Goal: Task Accomplishment & Management: Use online tool/utility

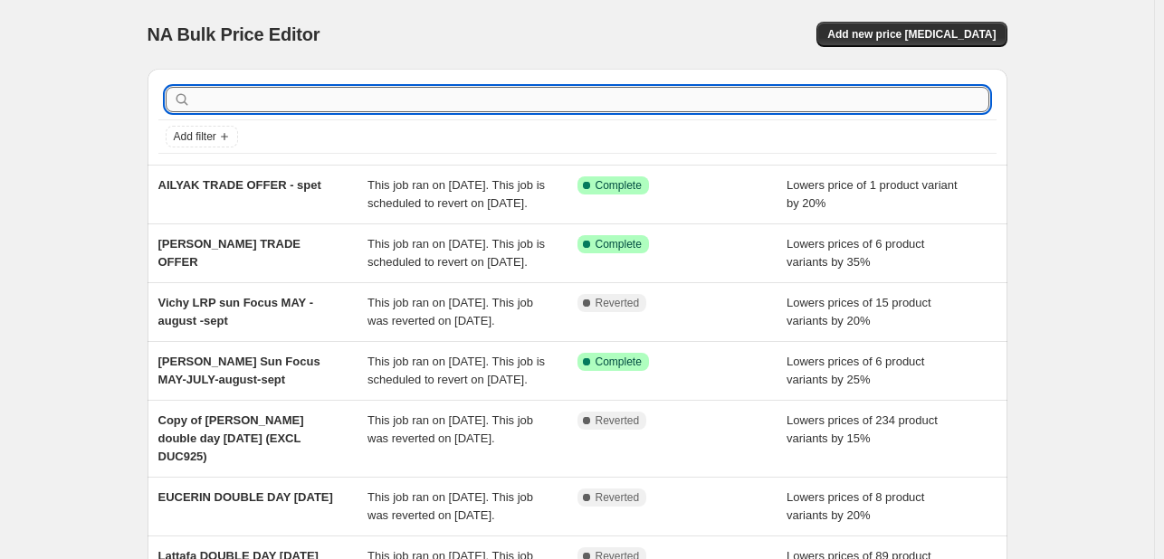
click at [539, 98] on input "text" at bounding box center [592, 99] width 795 height 25
paste input "Clinique Perfume20 Activation"
type input "Clinique Perfume20 Activation"
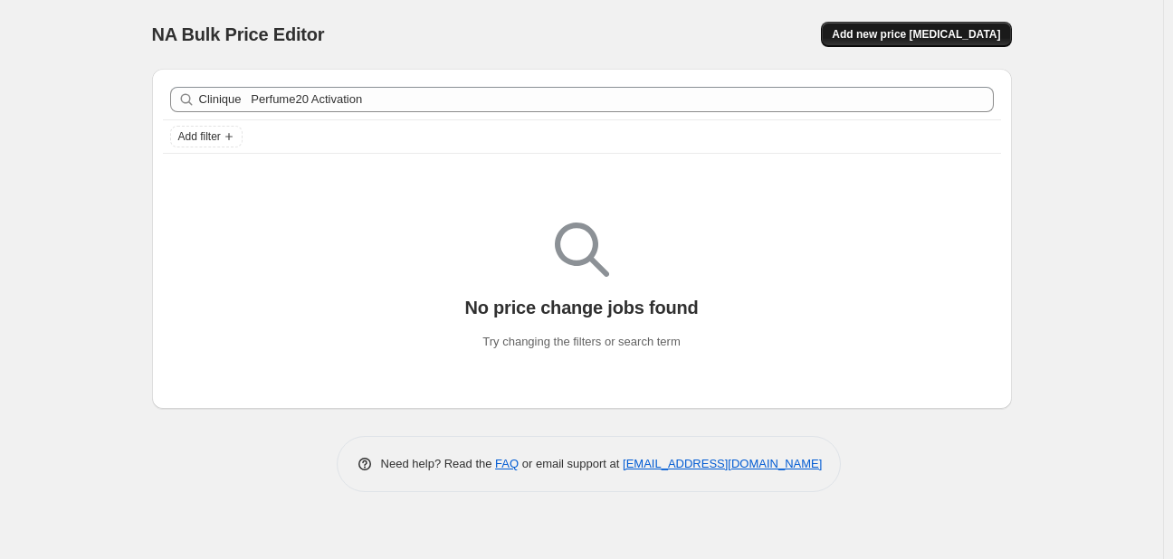
click at [905, 39] on span "Add new price [MEDICAL_DATA]" at bounding box center [916, 34] width 168 height 14
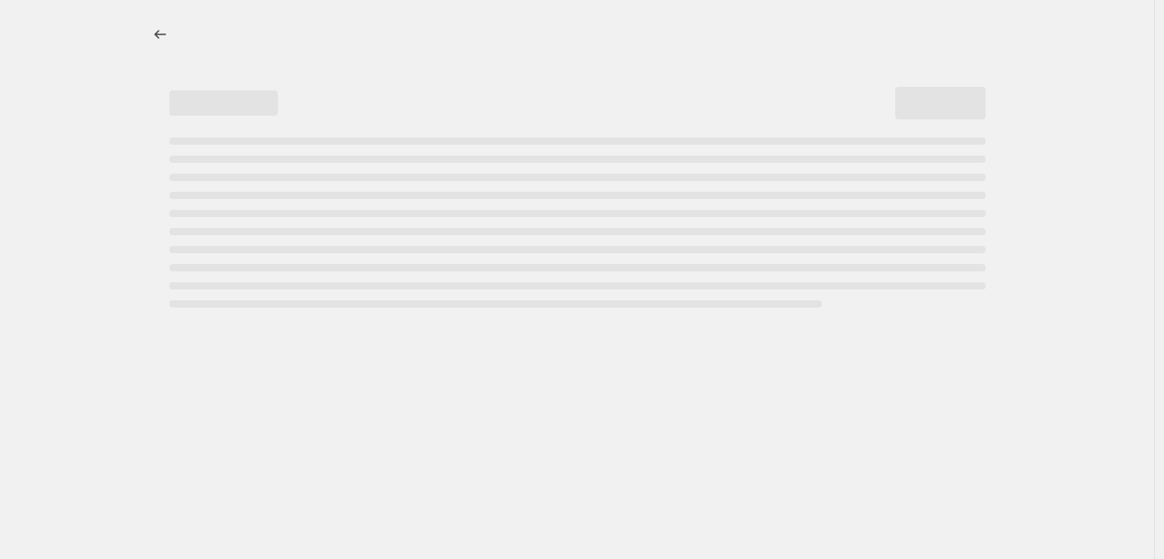
select select "percentage"
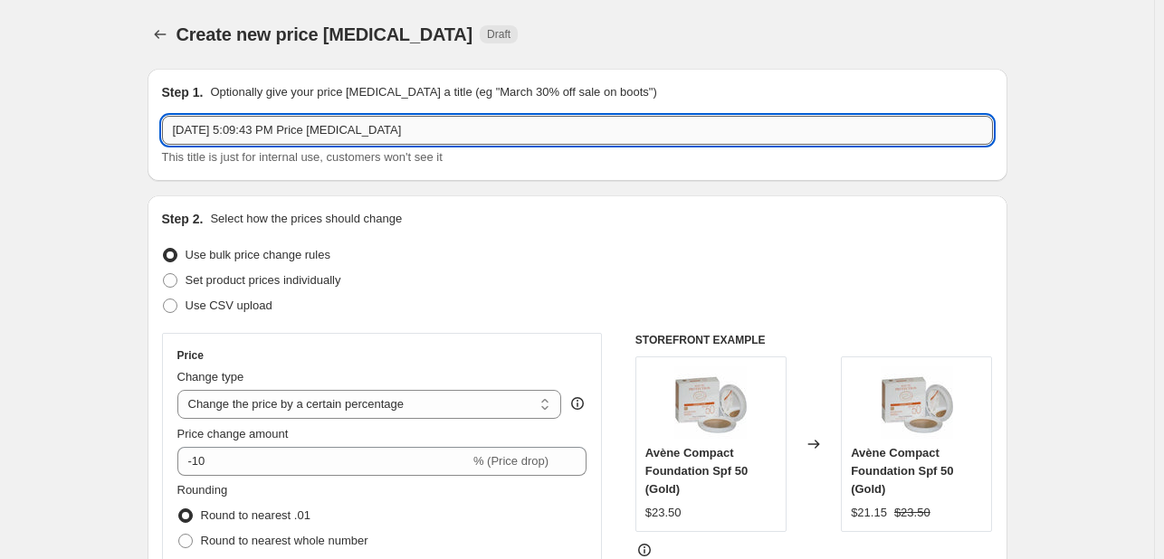
click at [272, 124] on input "[DATE] 5:09:43 PM Price [MEDICAL_DATA]" at bounding box center [577, 130] width 831 height 29
paste input "Clinique Perfume20 Activation"
click at [338, 128] on input "Clinique Perfume20 Activation" at bounding box center [577, 130] width 831 height 29
click at [369, 129] on input "Clinique Perfume20 Activation" at bounding box center [577, 130] width 831 height 29
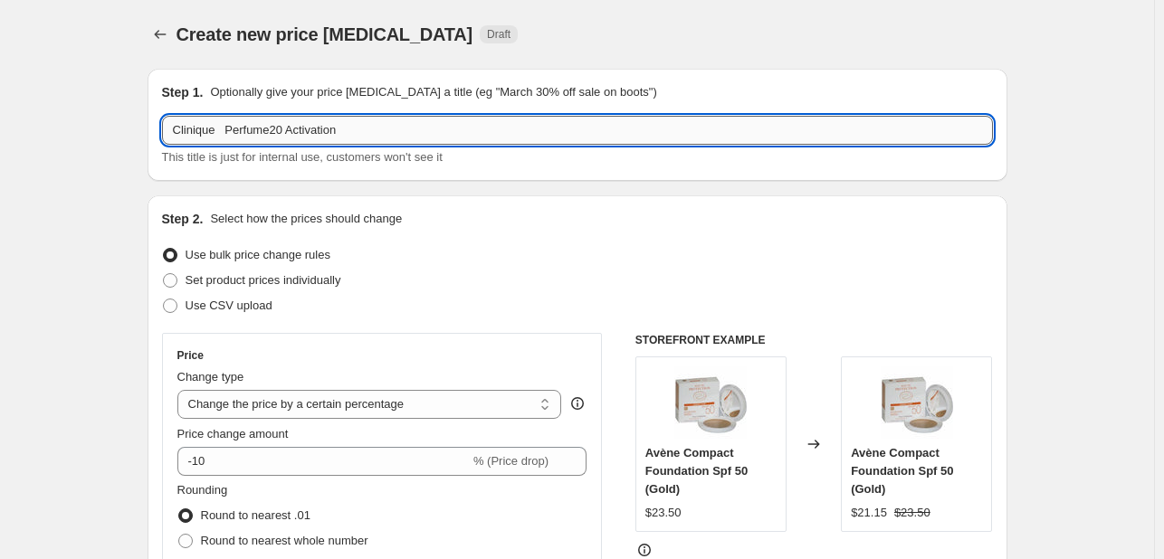
click at [348, 131] on input "Clinique Perfume20 Activation" at bounding box center [577, 130] width 831 height 29
click at [224, 120] on input "Clinique Perfume20 Activation" at bounding box center [577, 130] width 831 height 29
click at [224, 121] on input "Clinique Perfume20 Activation" at bounding box center [577, 130] width 831 height 29
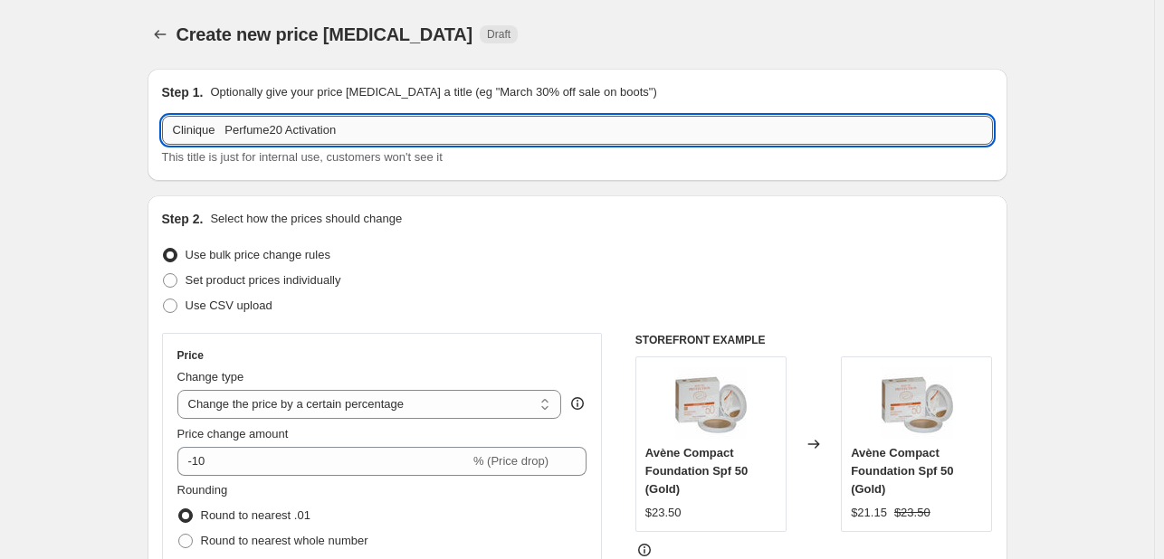
click at [224, 121] on input "Clinique Perfume20 Activation" at bounding box center [577, 130] width 831 height 29
click at [355, 130] on input "Clinique Perfume20 Activation" at bounding box center [577, 130] width 831 height 29
type input "Clinique Perfume20 Activation"
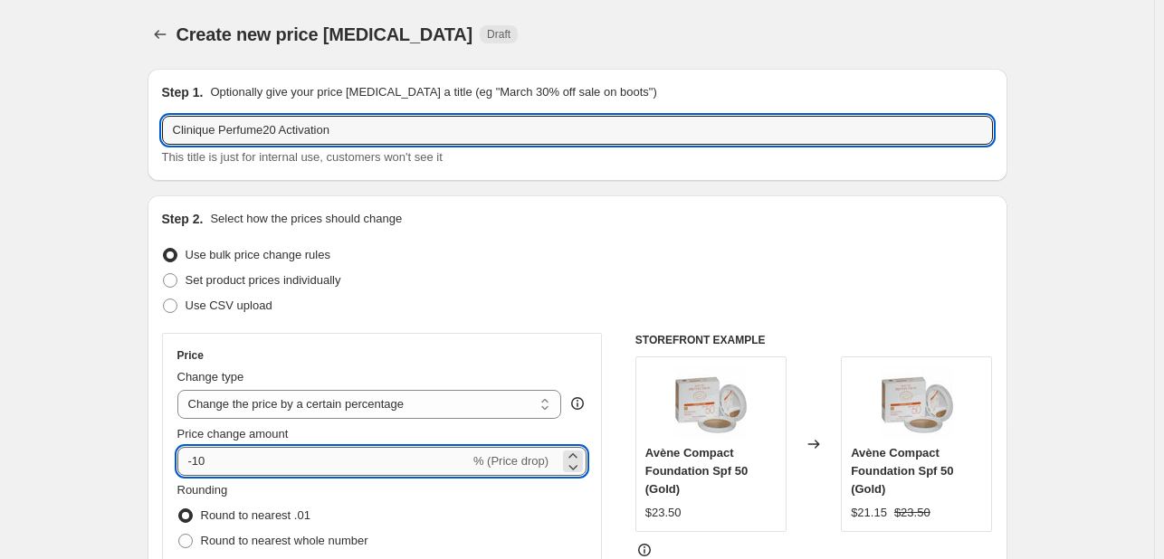
click at [206, 472] on input "-10" at bounding box center [323, 461] width 292 height 29
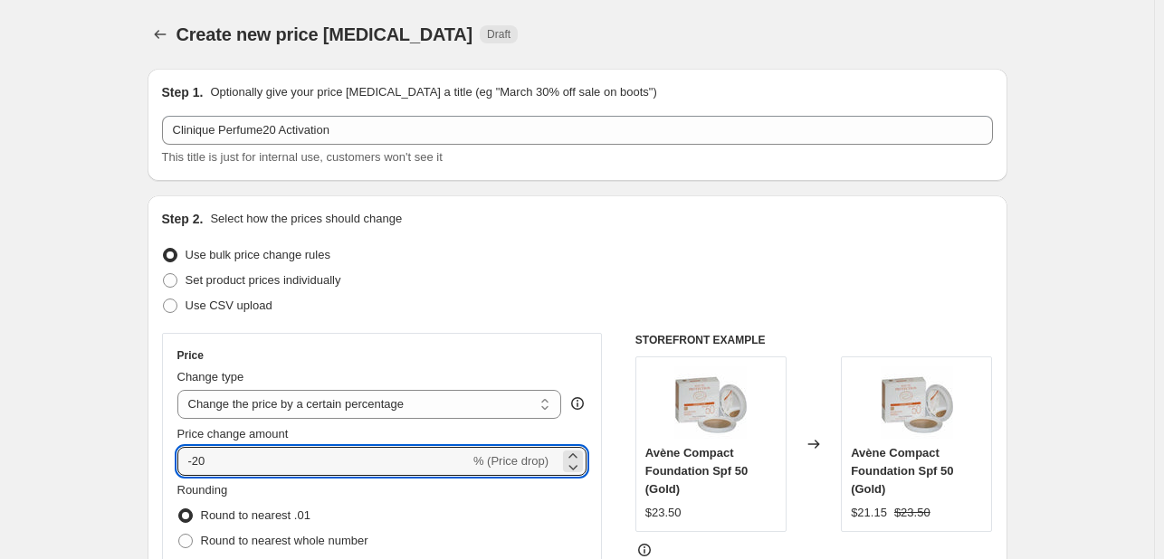
type input "-20"
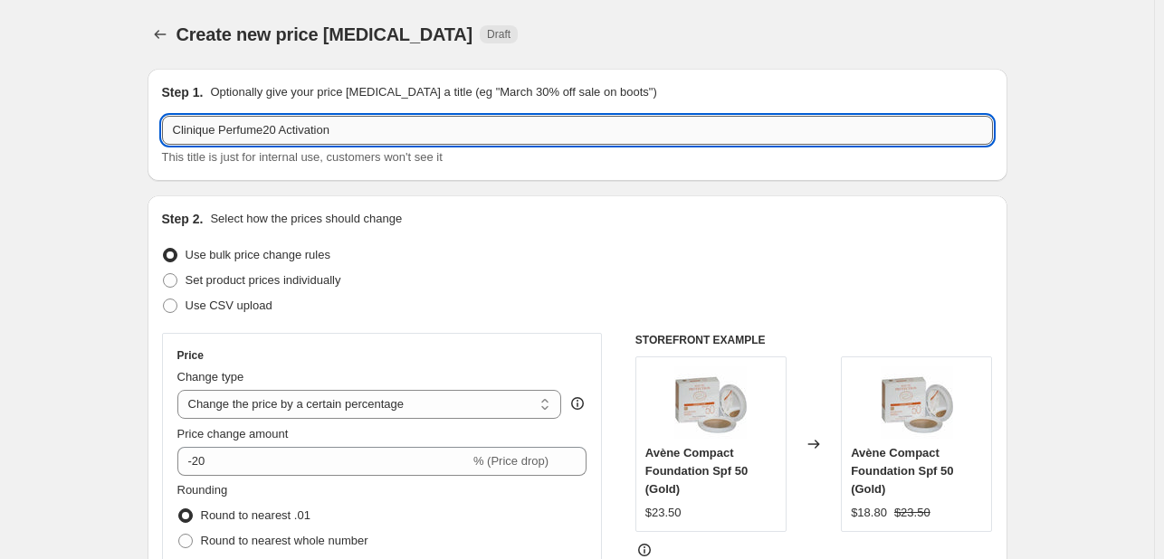
click at [377, 131] on input "Clinique Perfume20 Activation" at bounding box center [577, 130] width 831 height 29
type input "Clinique Perfume20 Activation SEPT"
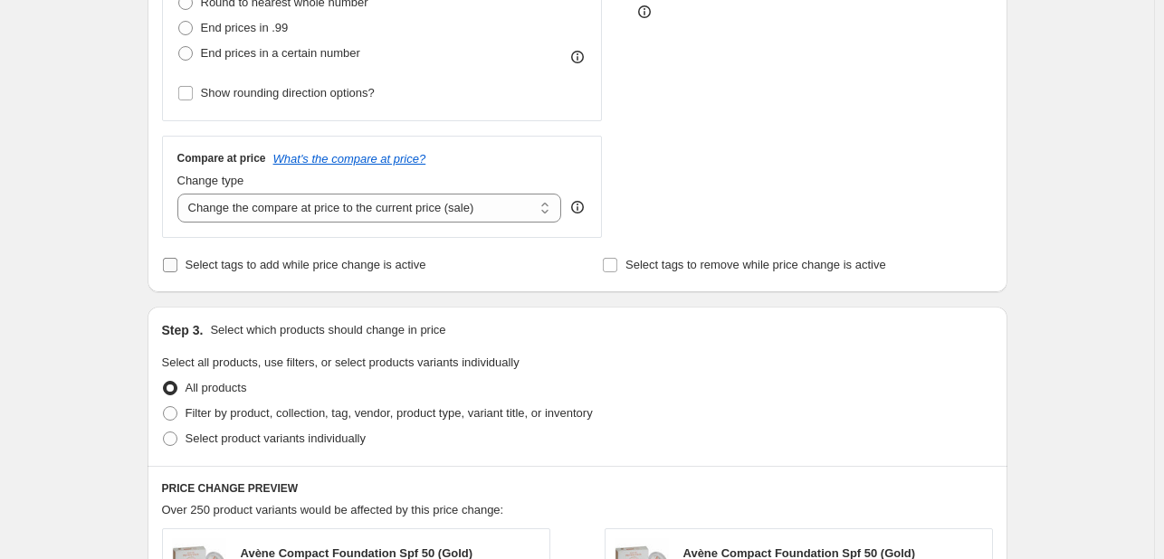
scroll to position [543, 0]
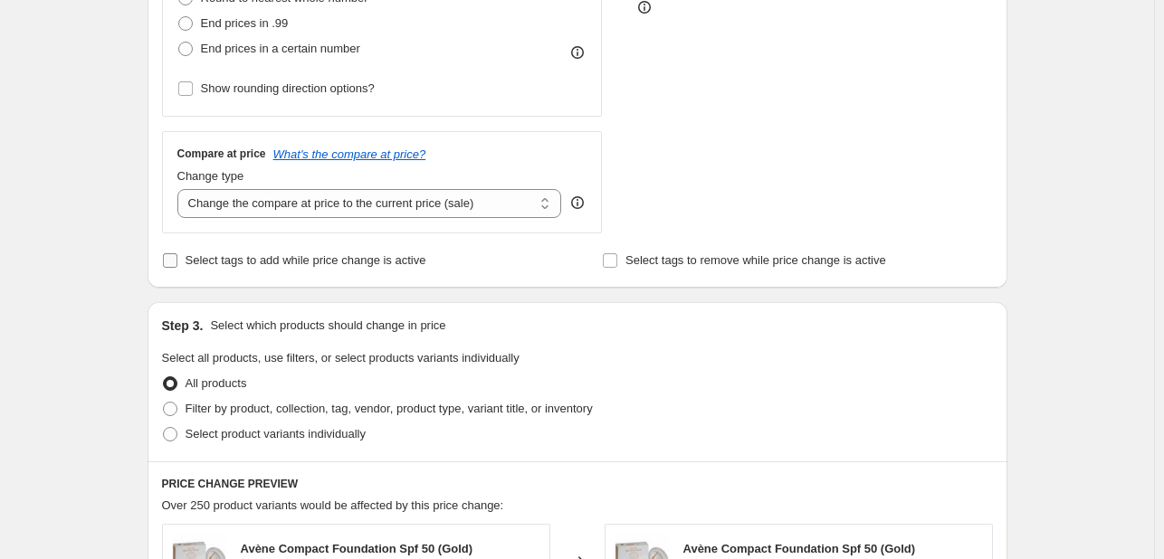
click at [231, 261] on span "Select tags to add while price change is active" at bounding box center [306, 260] width 241 height 14
click at [177, 261] on input "Select tags to add while price change is active" at bounding box center [170, 260] width 14 height 14
checkbox input "true"
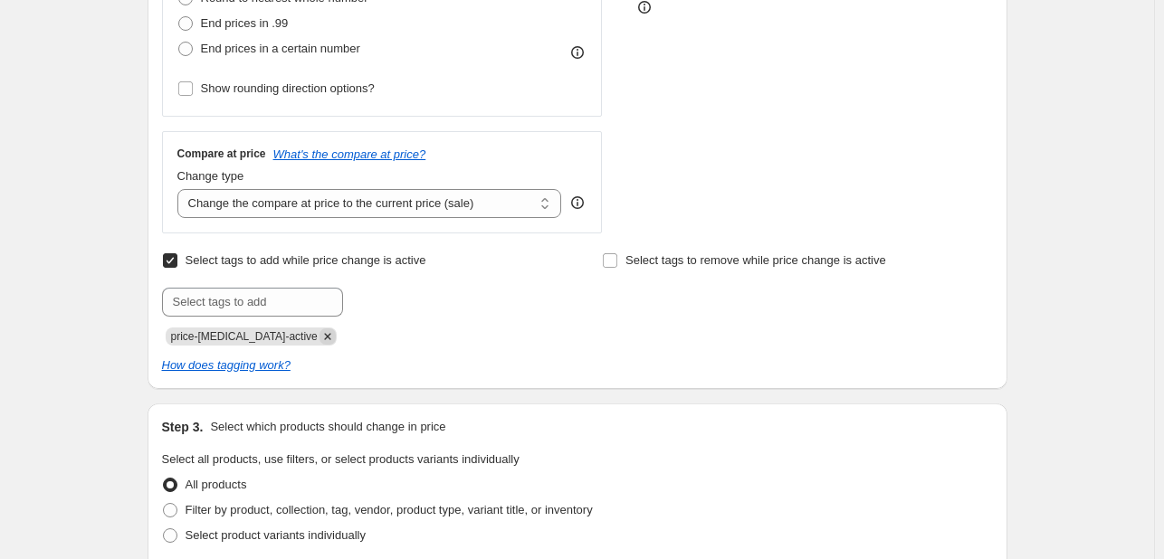
click at [319, 331] on icon "Remove price-change-job-active" at bounding box center [327, 337] width 16 height 16
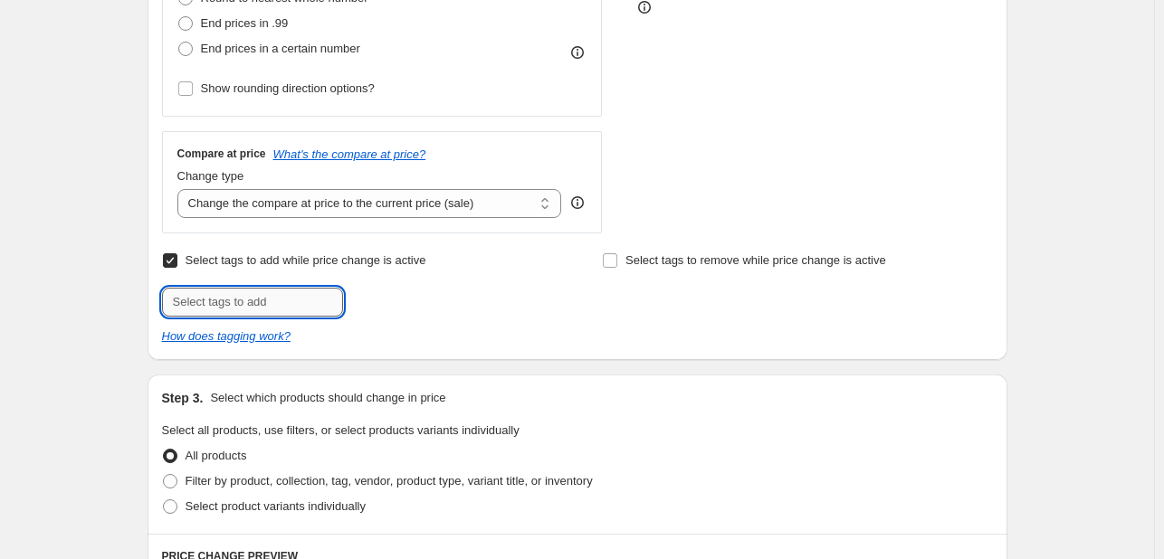
click at [293, 298] on input "text" at bounding box center [252, 302] width 181 height 29
type input "PERF925"
click at [384, 310] on button "Add PERF925" at bounding box center [394, 300] width 93 height 25
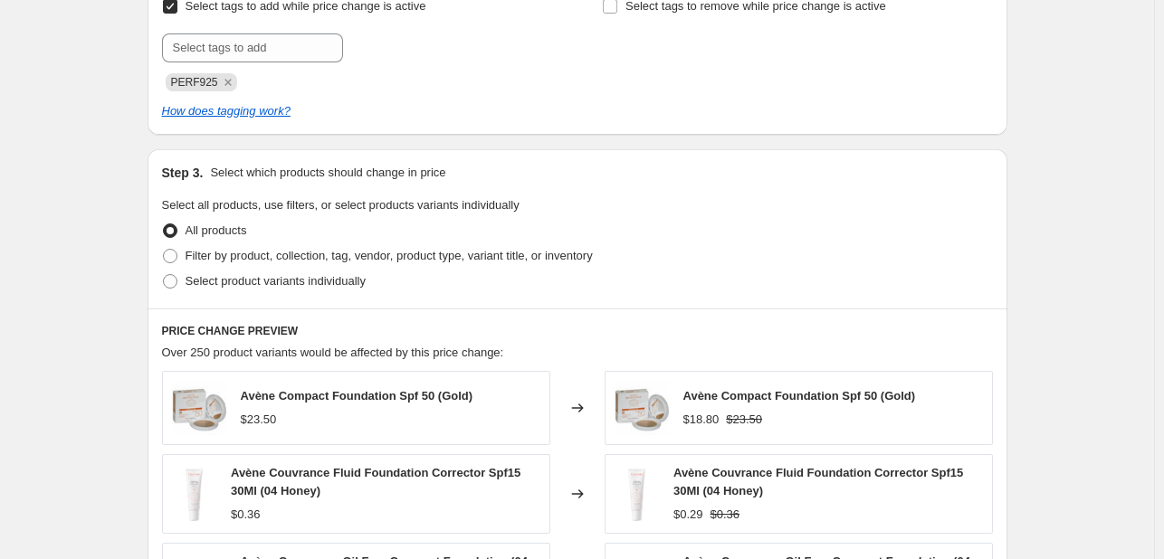
scroll to position [815, 0]
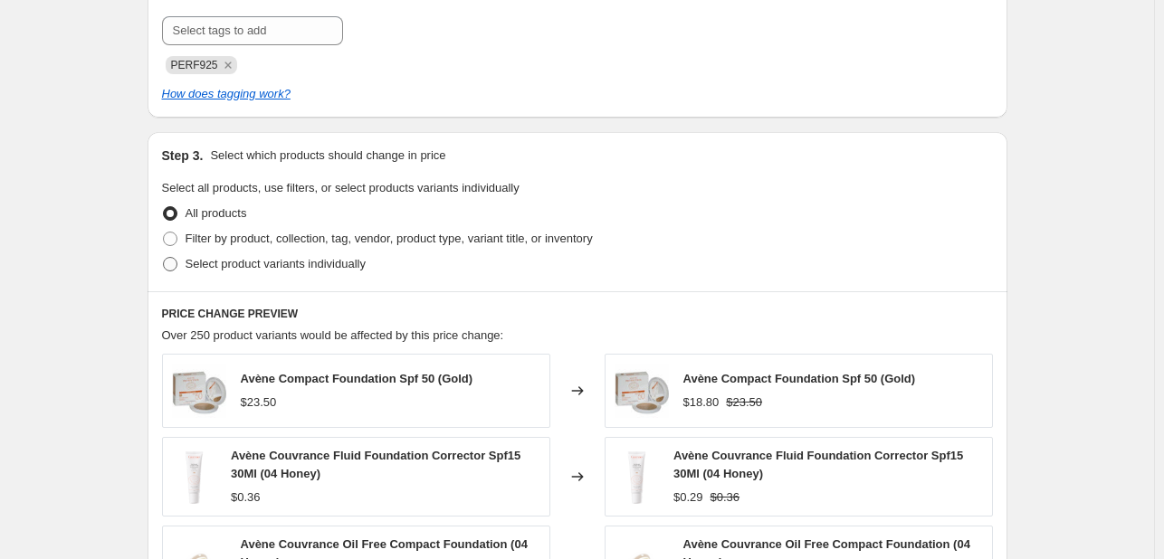
click at [279, 266] on span "Select product variants individually" at bounding box center [276, 264] width 180 height 14
click at [164, 258] on input "Select product variants individually" at bounding box center [163, 257] width 1 height 1
radio input "true"
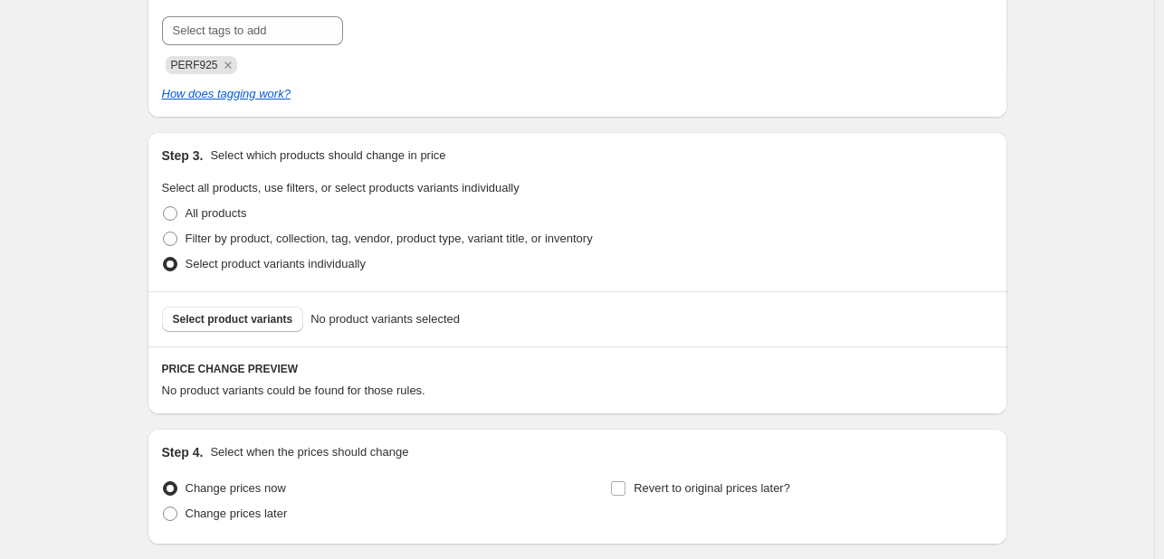
click at [271, 320] on span "Select product variants" at bounding box center [233, 319] width 120 height 14
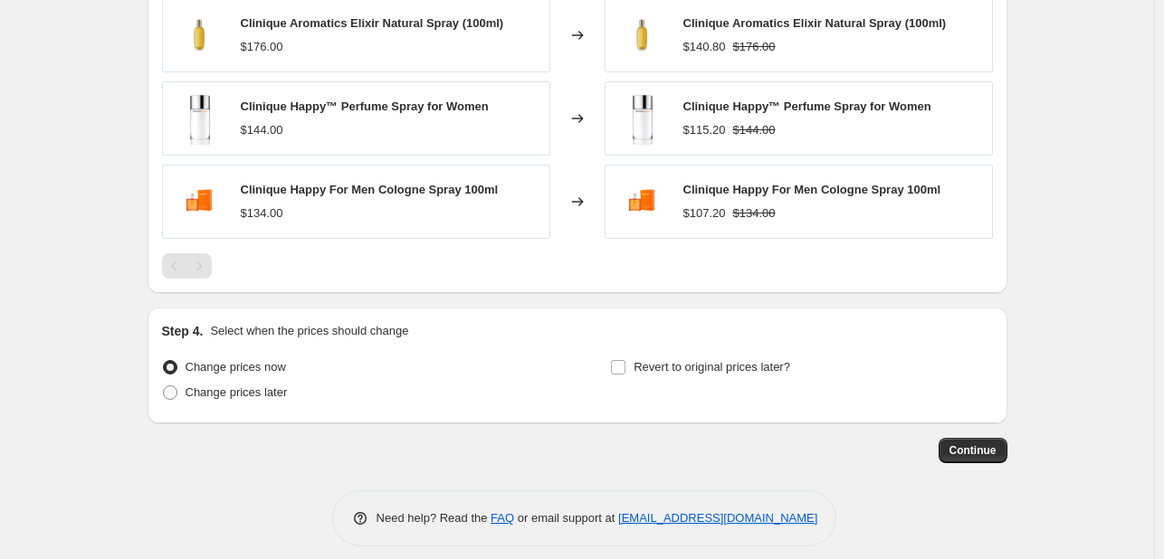
scroll to position [1239, 0]
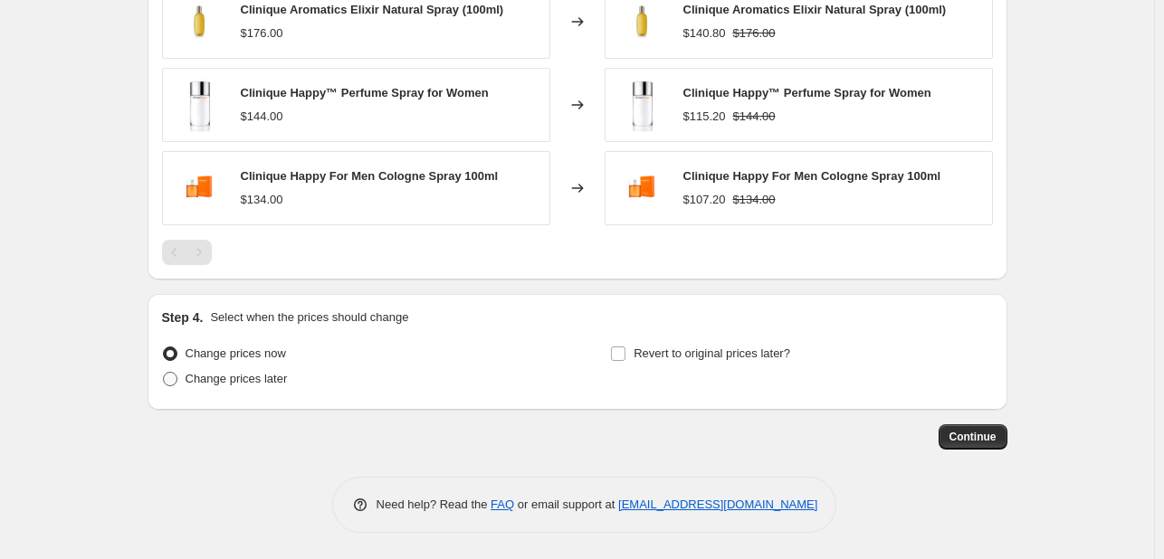
click at [264, 372] on span "Change prices later" at bounding box center [237, 379] width 102 height 14
click at [164, 372] on input "Change prices later" at bounding box center [163, 372] width 1 height 1
radio input "true"
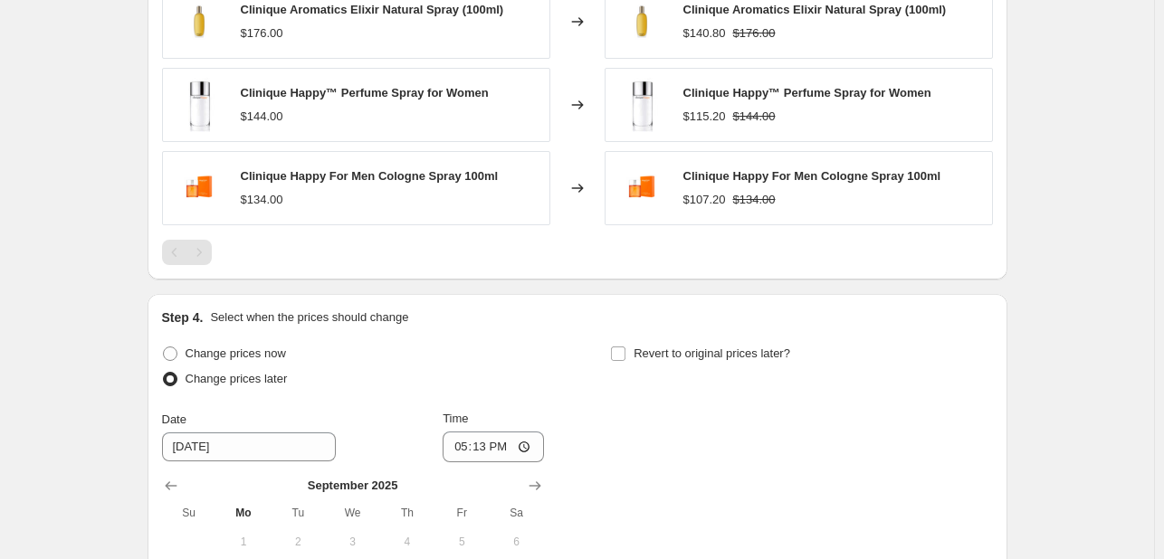
click at [290, 357] on div "Change prices now" at bounding box center [353, 353] width 382 height 25
click at [275, 351] on span "Change prices now" at bounding box center [236, 354] width 100 height 14
click at [164, 348] on input "Change prices now" at bounding box center [163, 347] width 1 height 1
radio input "true"
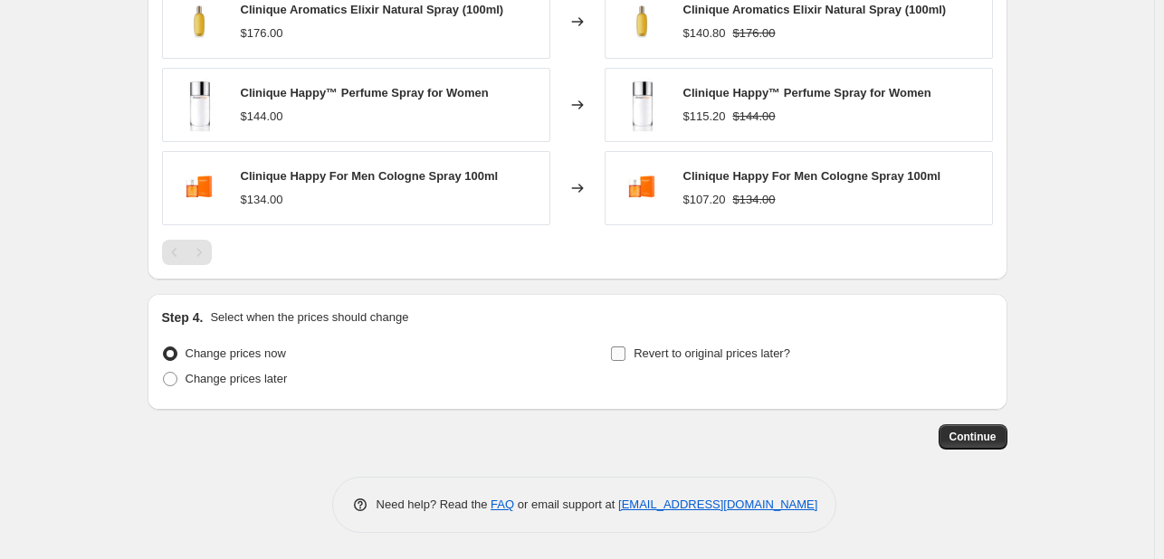
click at [659, 348] on span "Revert to original prices later?" at bounding box center [712, 354] width 157 height 14
click at [625, 348] on input "Revert to original prices later?" at bounding box center [618, 354] width 14 height 14
checkbox input "true"
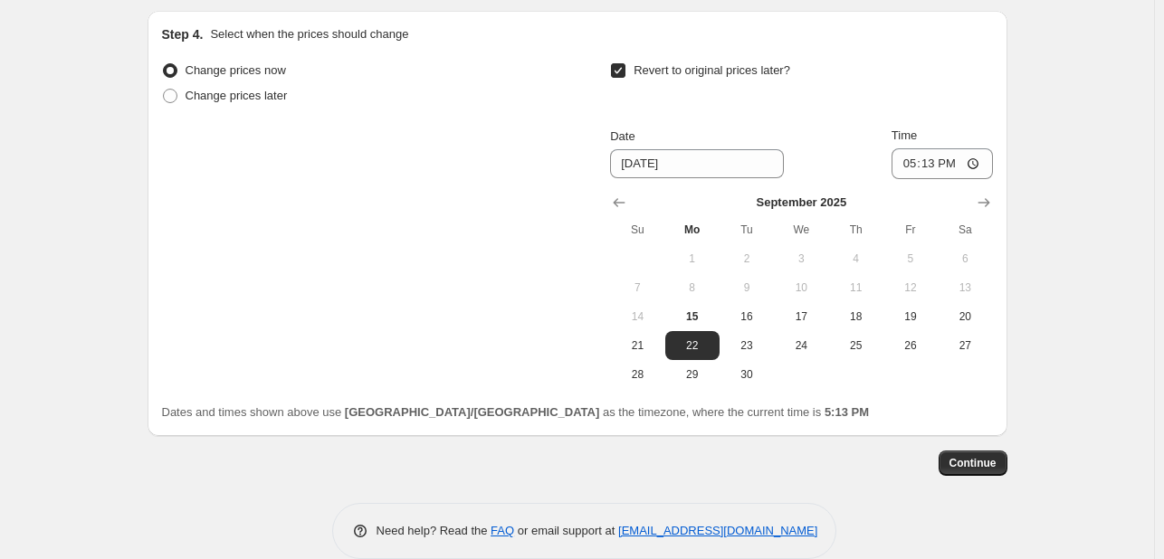
scroll to position [1548, 0]
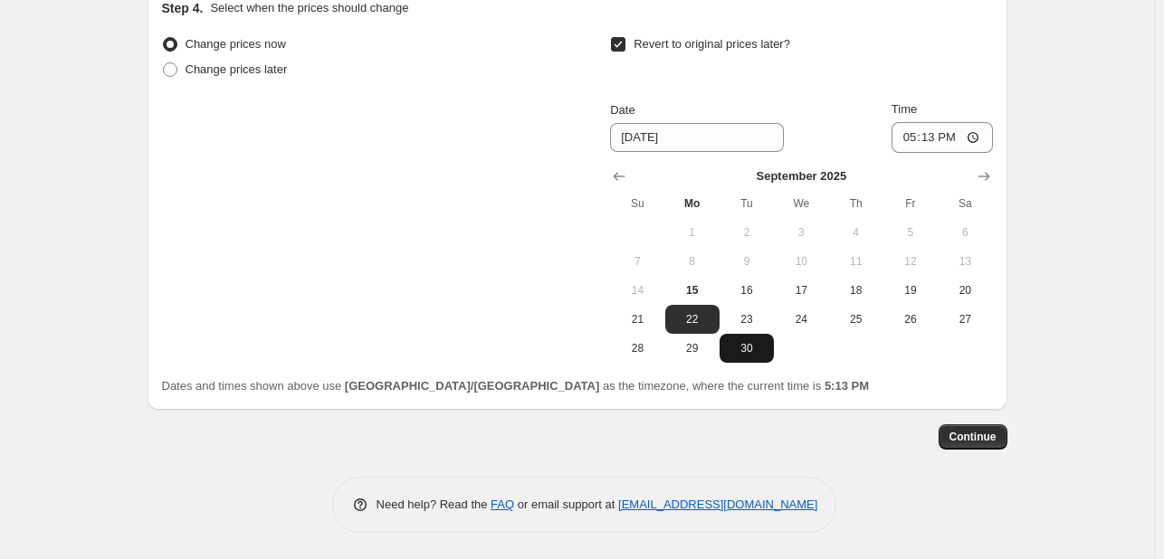
click at [749, 349] on span "30" at bounding box center [747, 348] width 40 height 14
type input "[DATE]"
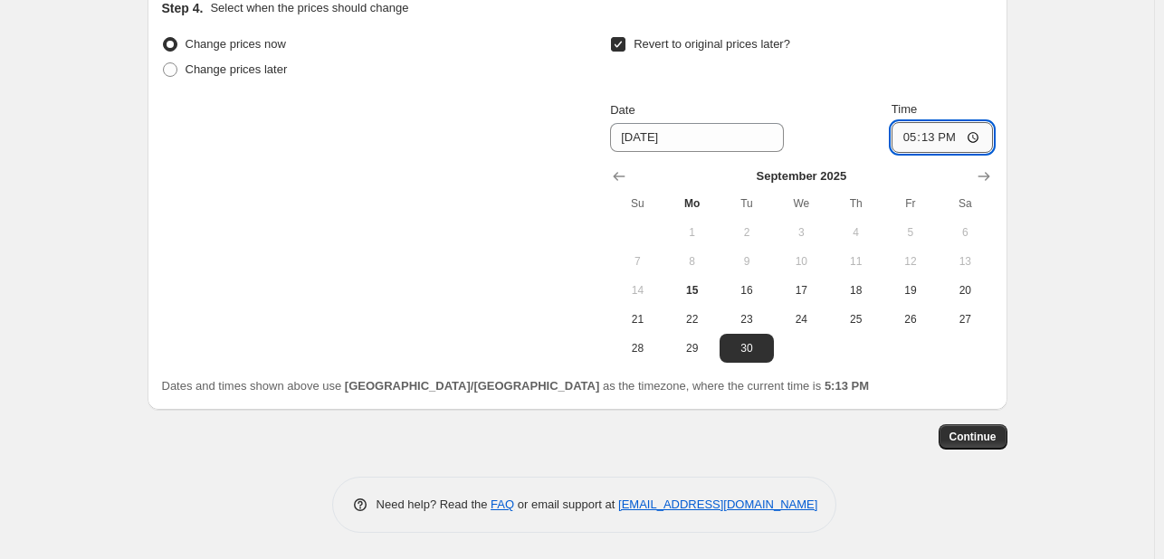
click at [925, 130] on input "17:13" at bounding box center [941, 137] width 101 height 31
click at [916, 137] on input "17:13" at bounding box center [941, 137] width 101 height 31
type input "23:55"
click at [977, 427] on button "Continue" at bounding box center [972, 436] width 69 height 25
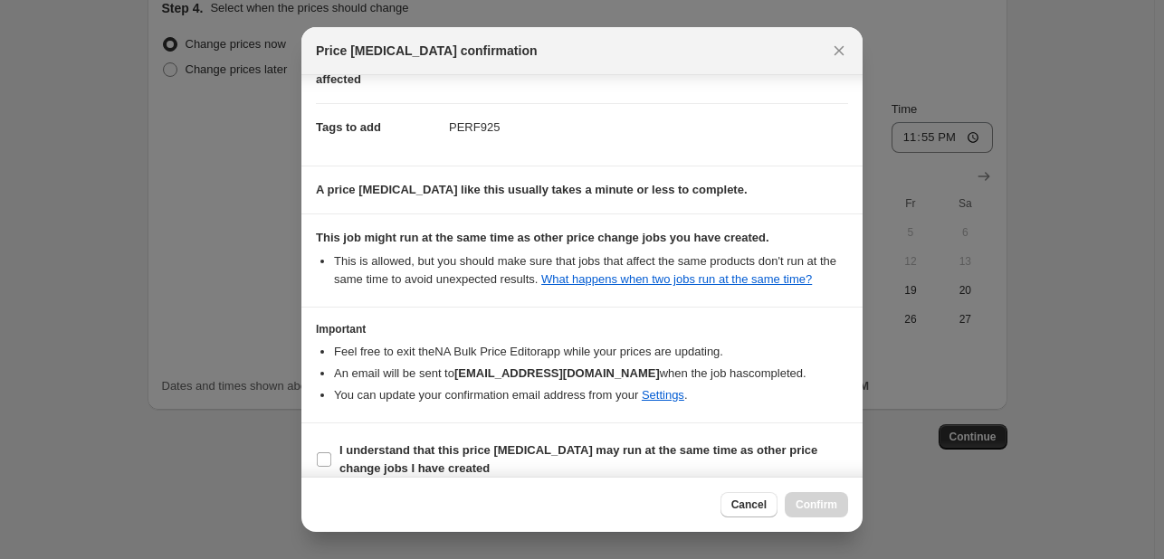
scroll to position [267, 0]
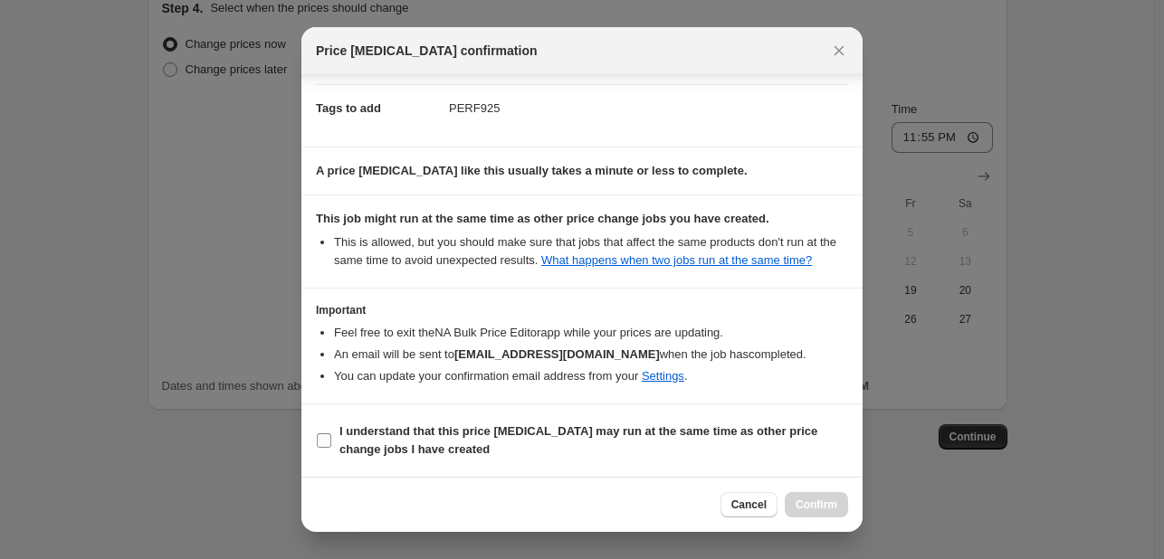
click at [775, 434] on b "I understand that this price [MEDICAL_DATA] may run at the same time as other p…" at bounding box center [578, 440] width 478 height 32
click at [331, 434] on input "I understand that this price [MEDICAL_DATA] may run at the same time as other p…" at bounding box center [324, 441] width 14 height 14
checkbox input "true"
click at [833, 500] on span "Confirm" at bounding box center [817, 505] width 42 height 14
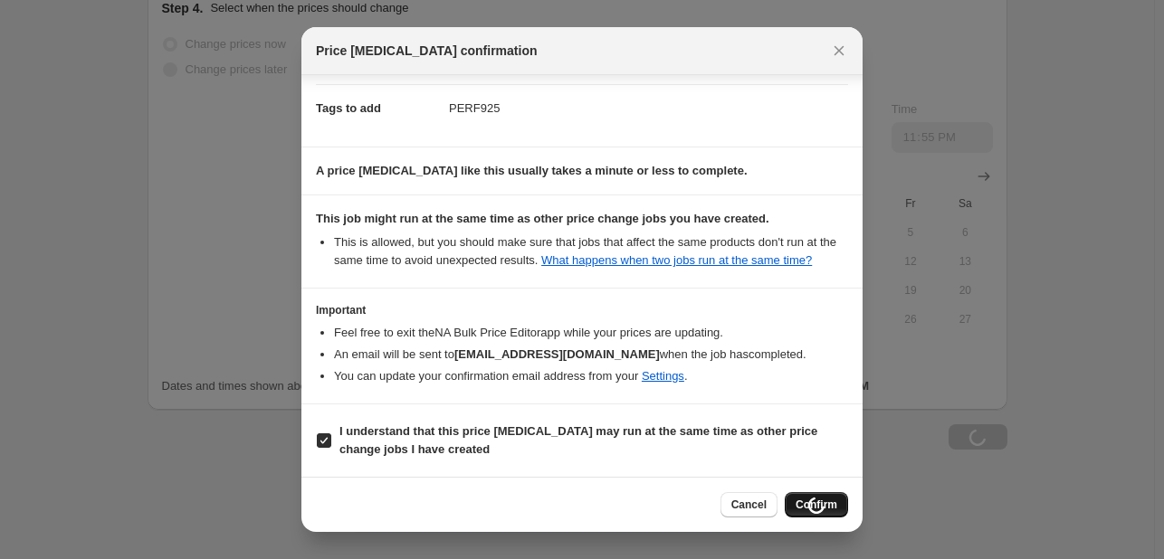
click at [466, 57] on div "Change prices now" at bounding box center [353, 44] width 382 height 25
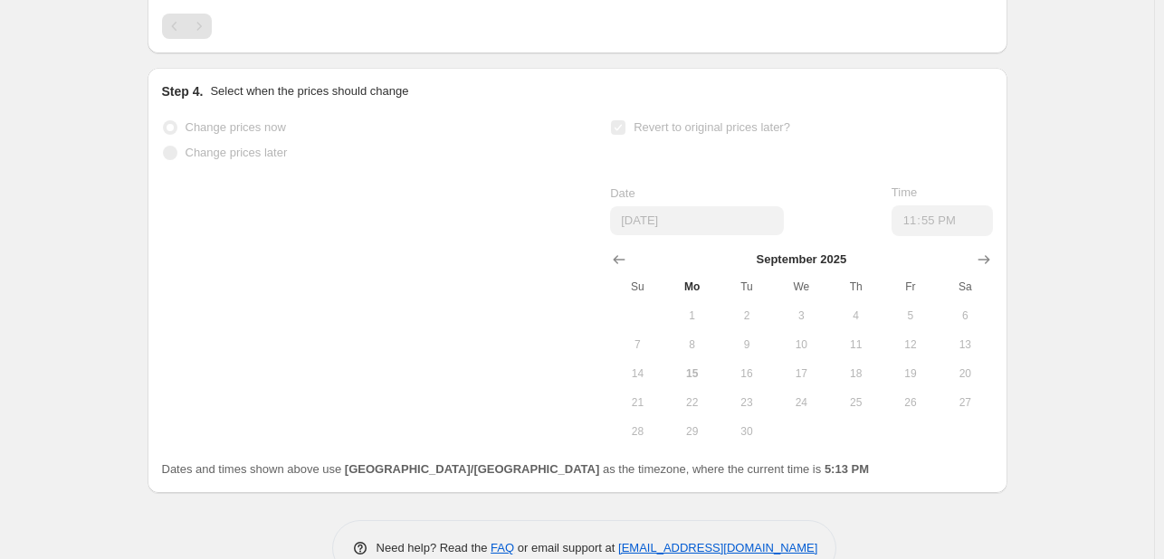
select select "percentage"
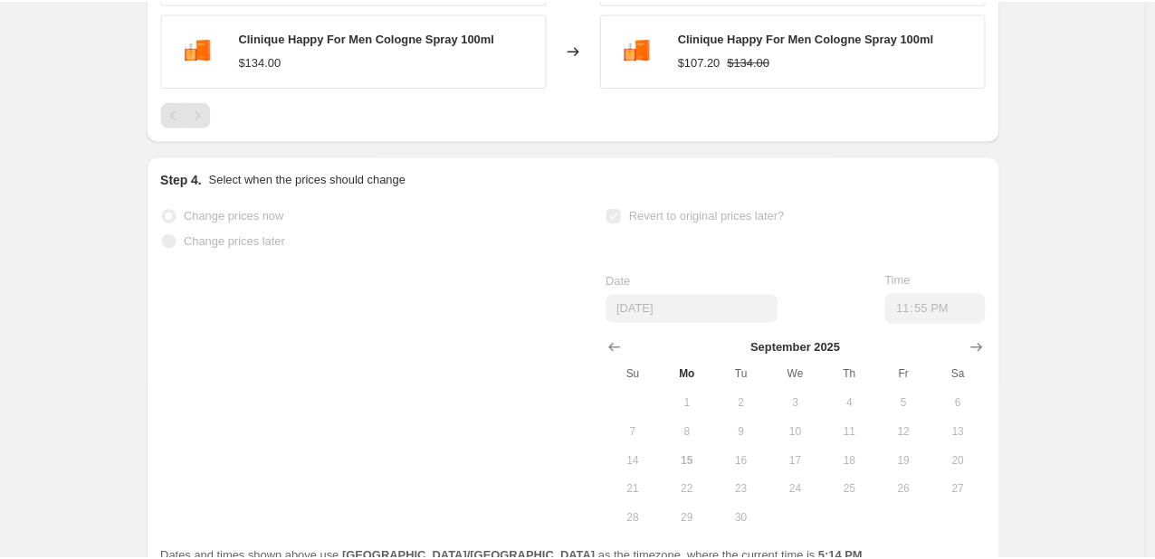
scroll to position [0, 0]
